Goal: Task Accomplishment & Management: Manage account settings

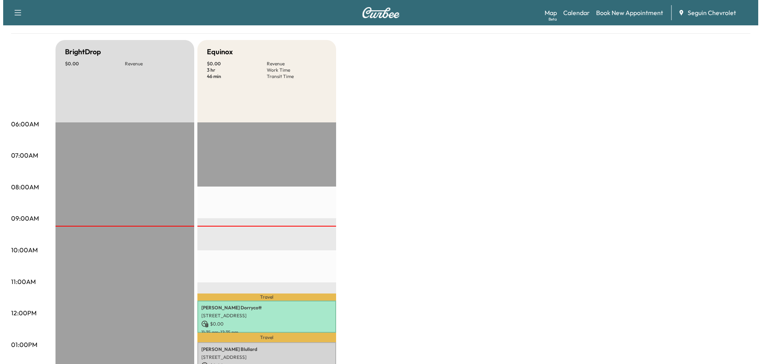
scroll to position [198, 0]
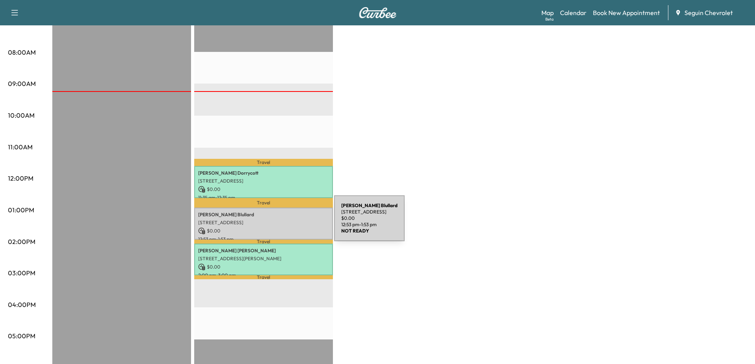
click at [272, 223] on p "[STREET_ADDRESS]" at bounding box center [263, 223] width 131 height 6
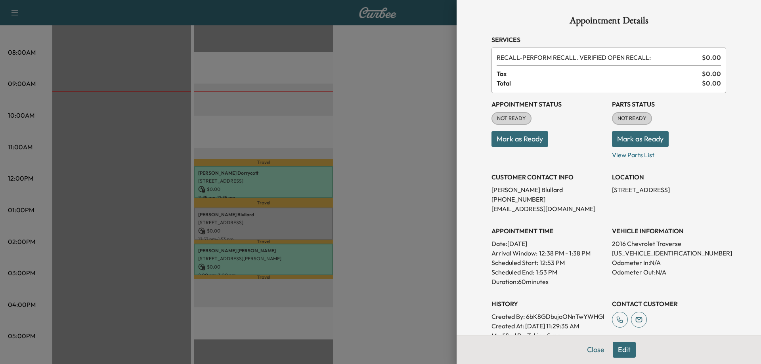
click at [638, 140] on button "Mark as Ready" at bounding box center [640, 139] width 57 height 16
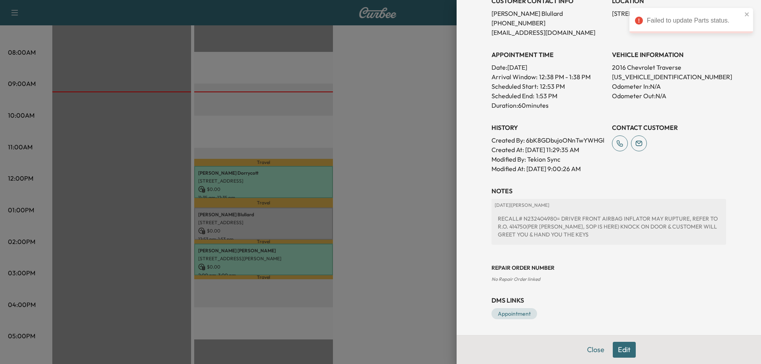
scroll to position [0, 0]
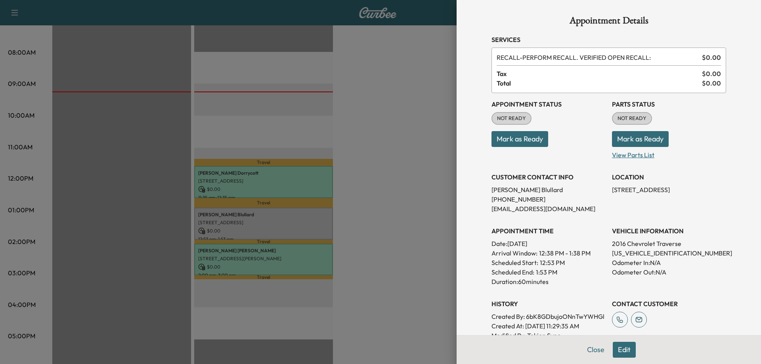
click at [639, 159] on p "View Parts List" at bounding box center [669, 153] width 114 height 13
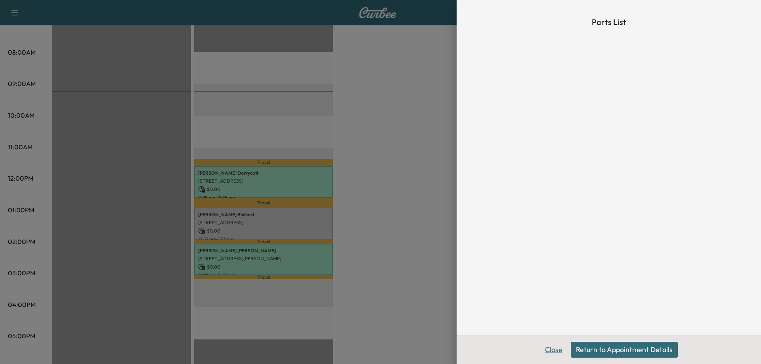
click at [555, 349] on button "Close" at bounding box center [554, 350] width 28 height 16
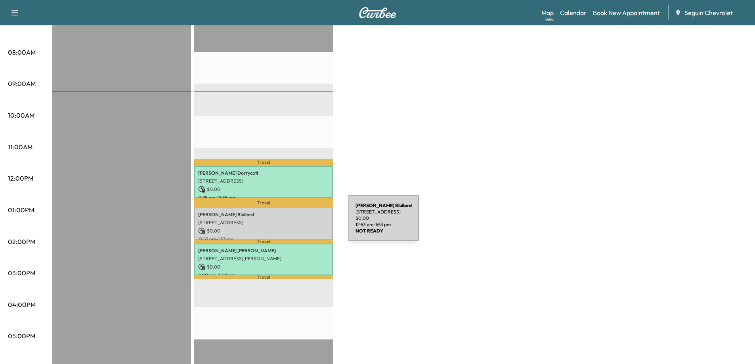
click at [289, 223] on p "[STREET_ADDRESS]" at bounding box center [263, 223] width 131 height 6
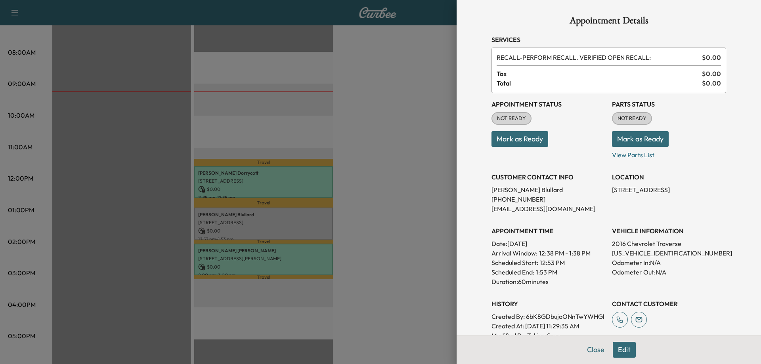
click at [627, 142] on button "Mark as Ready" at bounding box center [640, 139] width 57 height 16
click at [689, 119] on div "Parts Status NOT READY Mark as Ready View Parts List" at bounding box center [669, 129] width 114 height 60
click at [424, 105] on div at bounding box center [380, 182] width 761 height 364
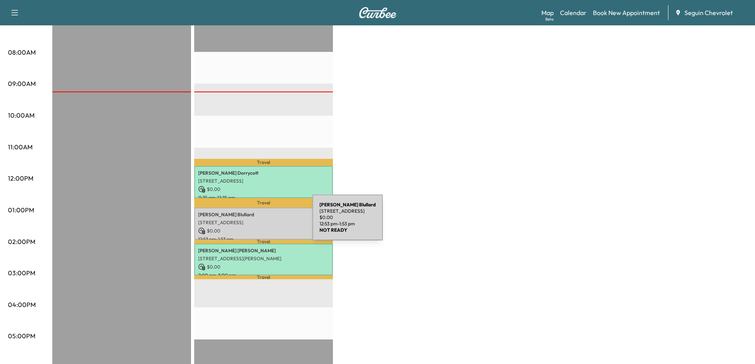
click at [253, 222] on p "[STREET_ADDRESS]" at bounding box center [263, 223] width 131 height 6
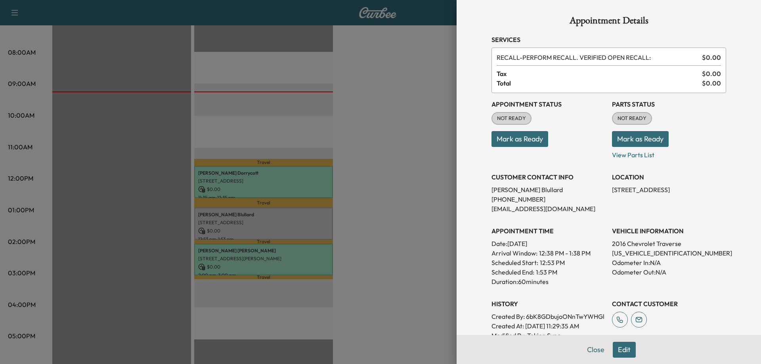
click at [515, 141] on button "Mark as Ready" at bounding box center [520, 139] width 57 height 16
click at [747, 16] on icon "close" at bounding box center [747, 14] width 6 height 6
click at [413, 68] on div at bounding box center [380, 182] width 761 height 364
